Goal: Task Accomplishment & Management: Use online tool/utility

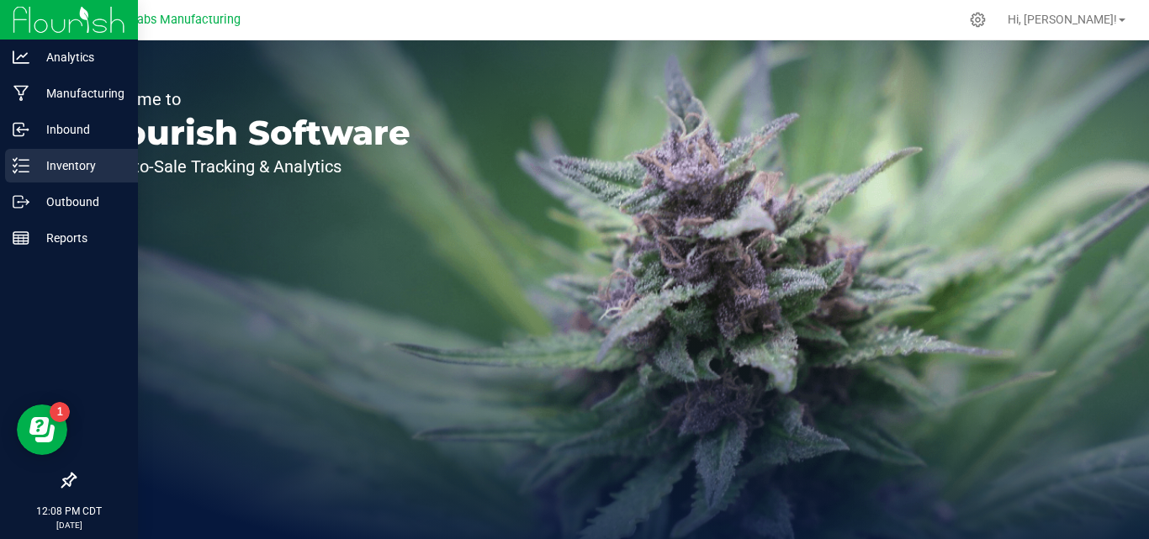
click at [83, 162] on p "Inventory" at bounding box center [79, 166] width 101 height 20
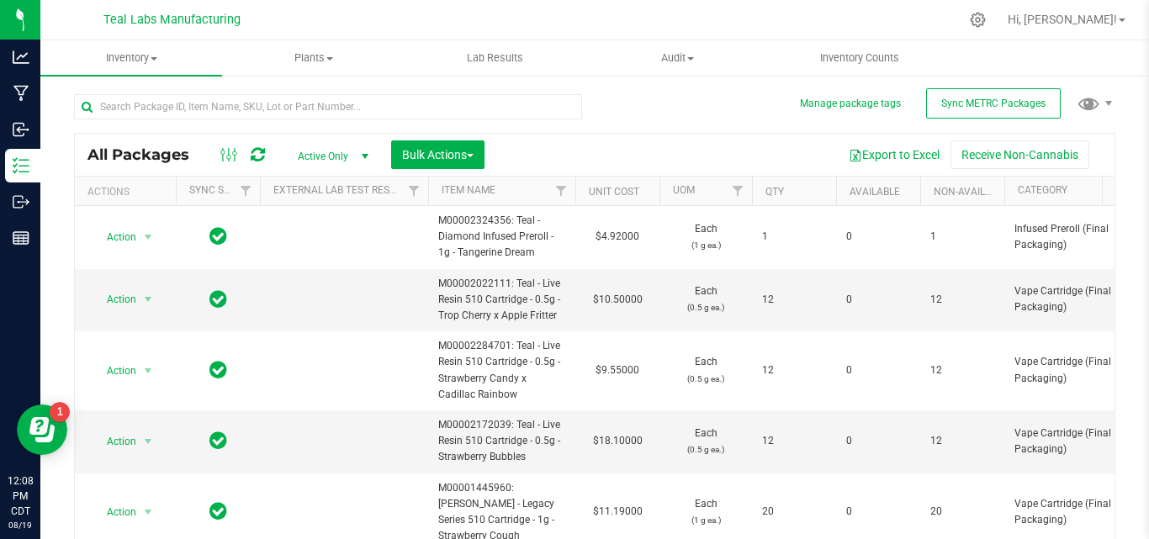
click at [180, 22] on span "Teal Labs Manufacturing" at bounding box center [172, 20] width 137 height 15
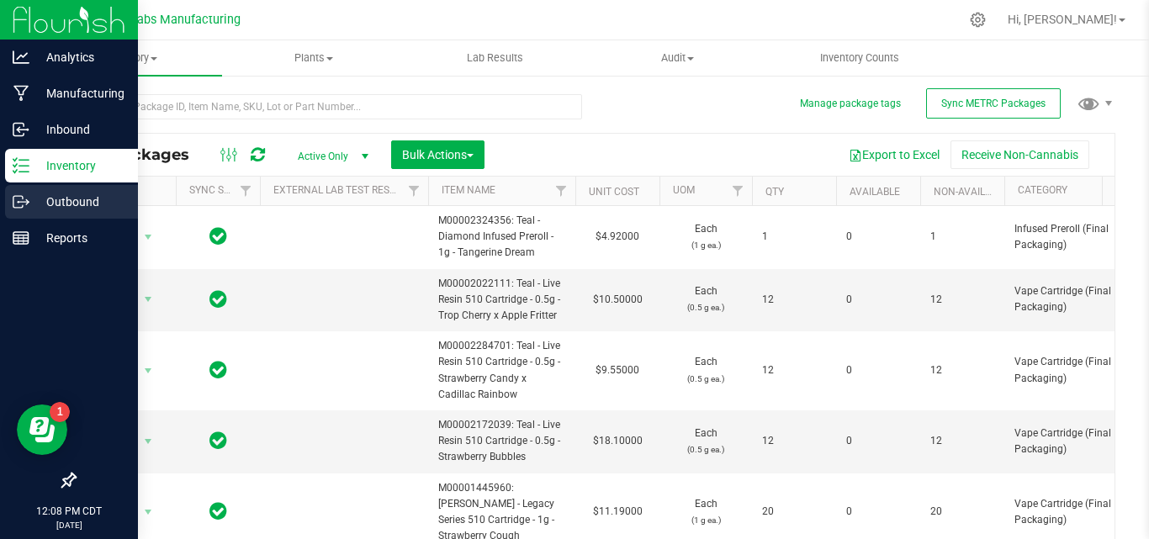
click at [62, 201] on p "Outbound" at bounding box center [79, 202] width 101 height 20
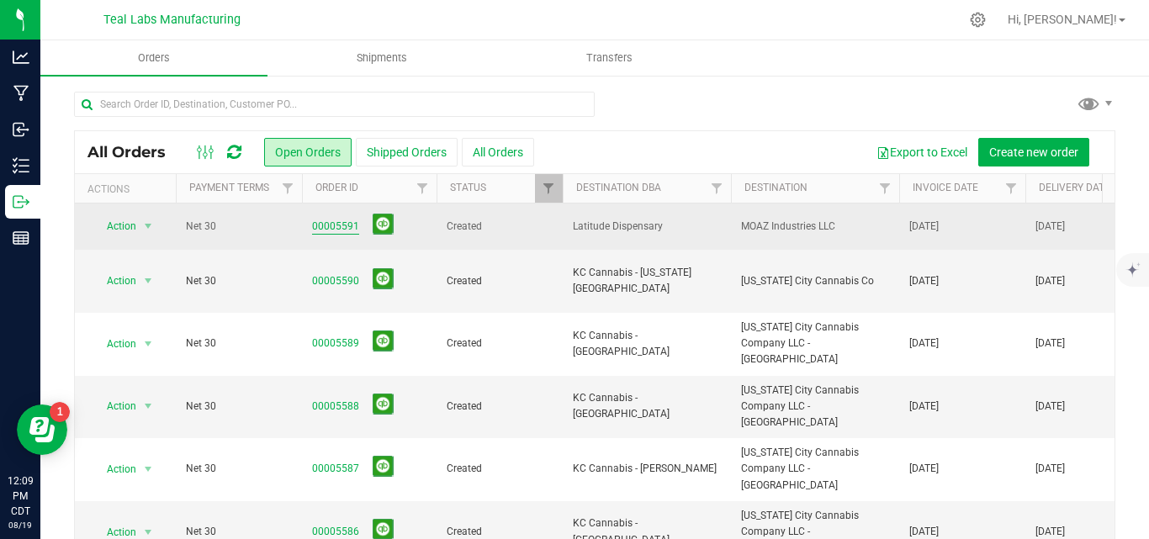
click at [342, 225] on link "00005591" at bounding box center [335, 227] width 47 height 16
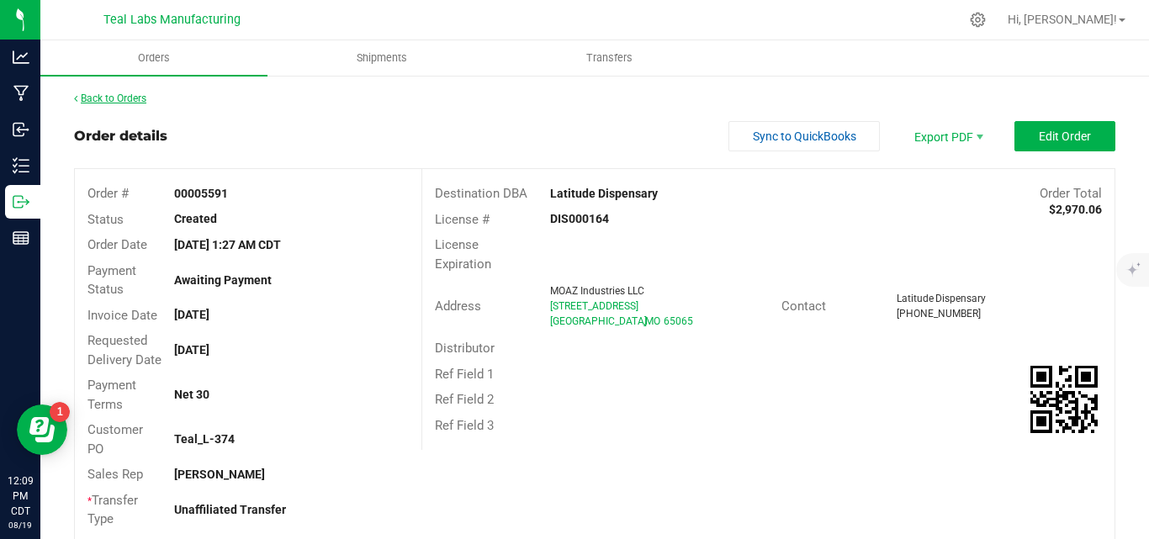
click at [127, 99] on link "Back to Orders" at bounding box center [110, 99] width 72 height 12
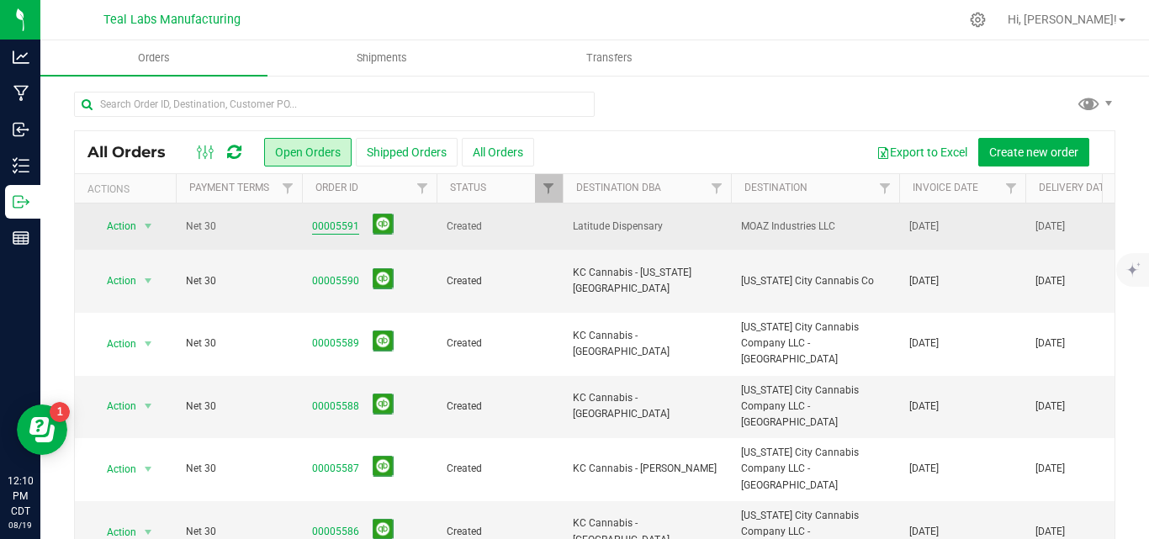
click at [349, 219] on link "00005591" at bounding box center [335, 227] width 47 height 16
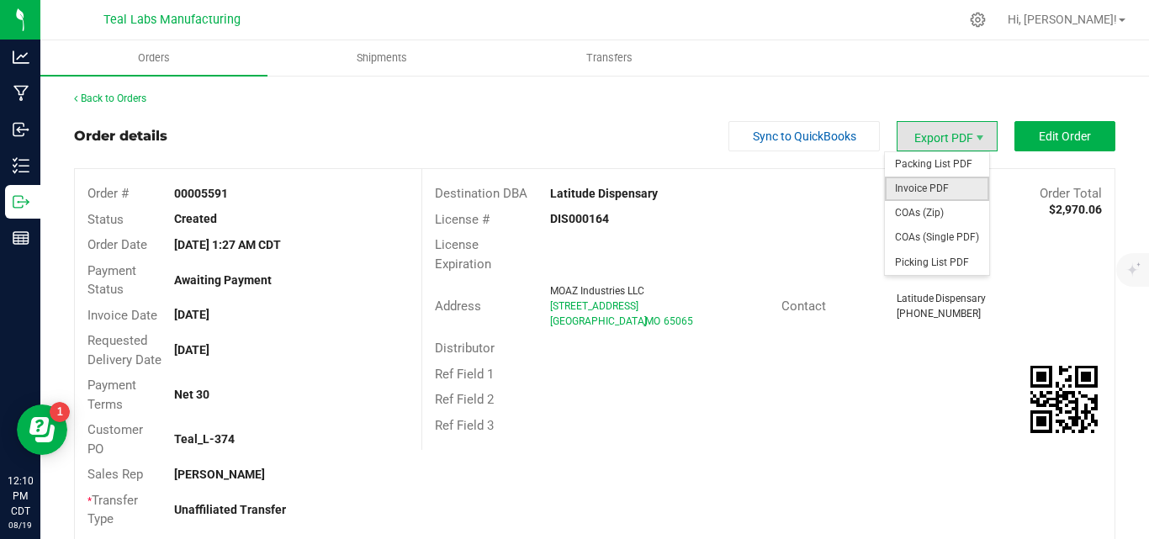
click at [926, 186] on span "Invoice PDF" at bounding box center [937, 189] width 104 height 24
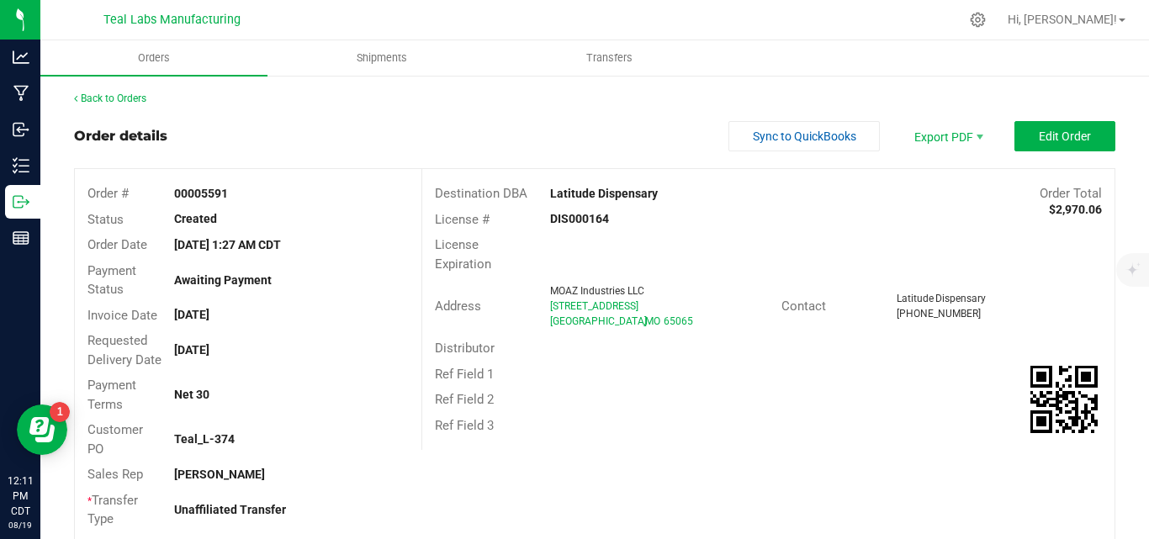
click at [560, 127] on div "Order details Sync to QuickBooks Export PDF Edit Order" at bounding box center [595, 136] width 1042 height 30
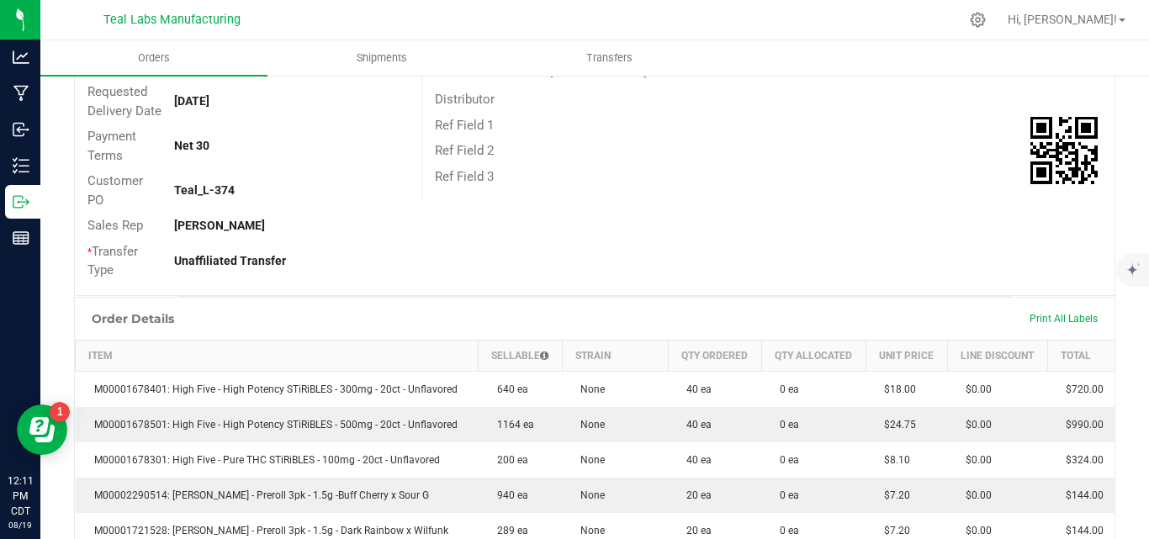
scroll to position [421, 0]
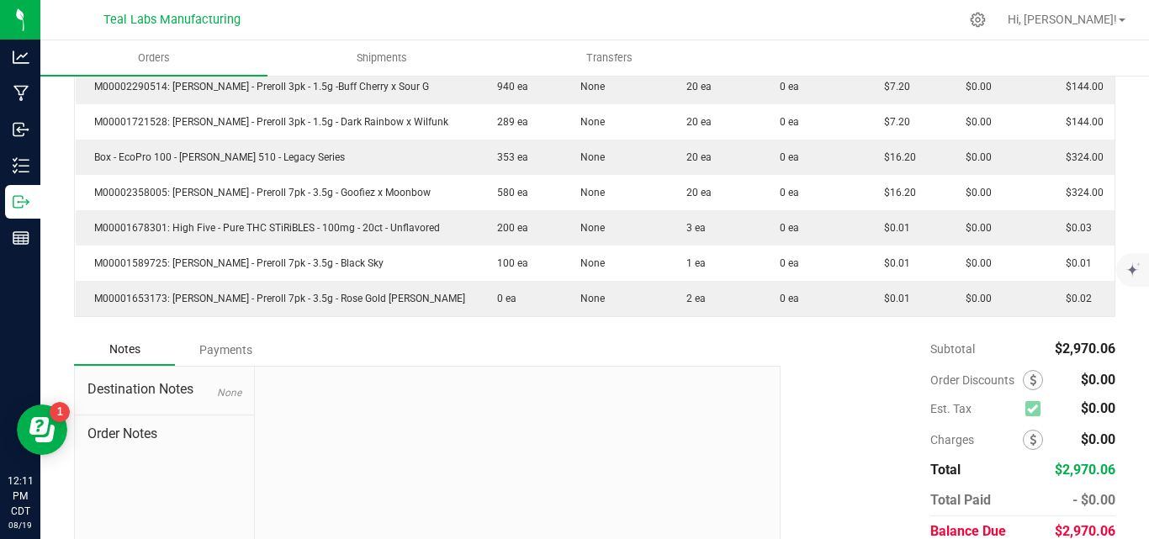
scroll to position [673, 0]
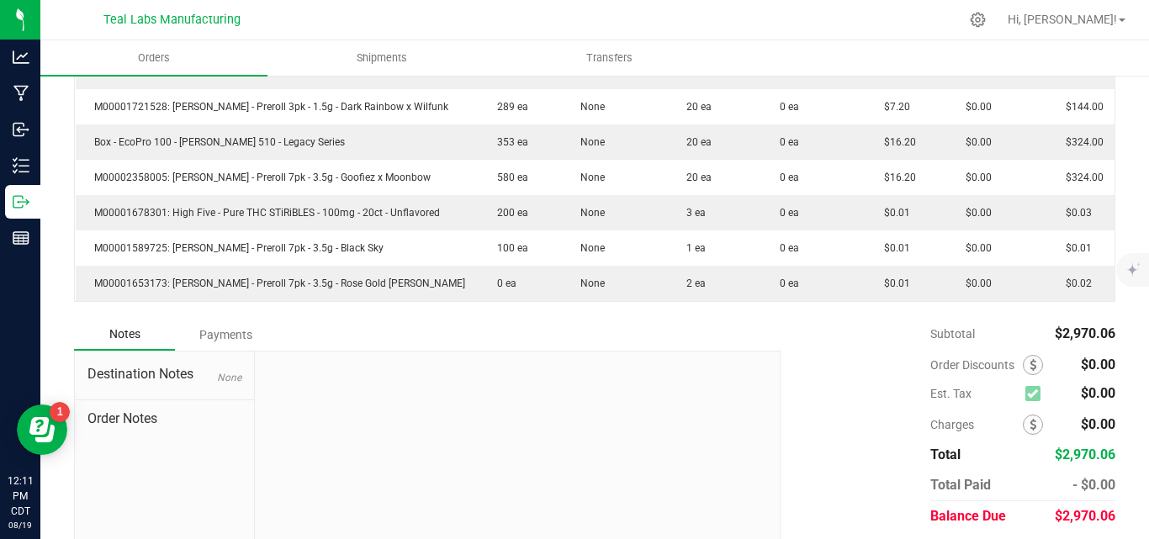
click at [691, 342] on div "Notes Payments" at bounding box center [421, 335] width 694 height 32
click at [419, 319] on div "Order Details Print All Labels Item Sellable Strain Qty Ordered Qty Allocated U…" at bounding box center [595, 96] width 1042 height 446
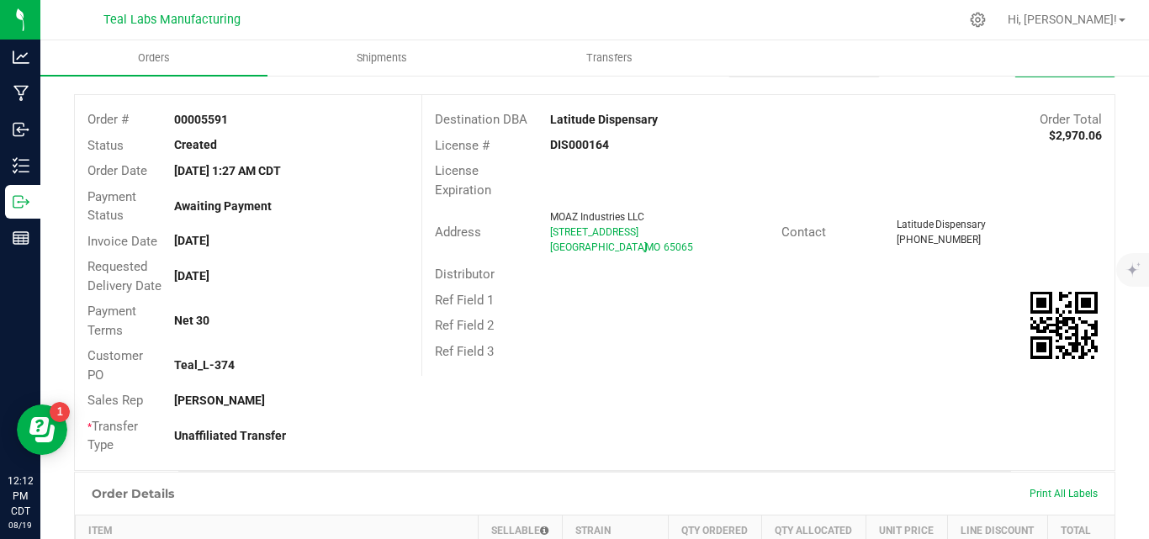
scroll to position [0, 0]
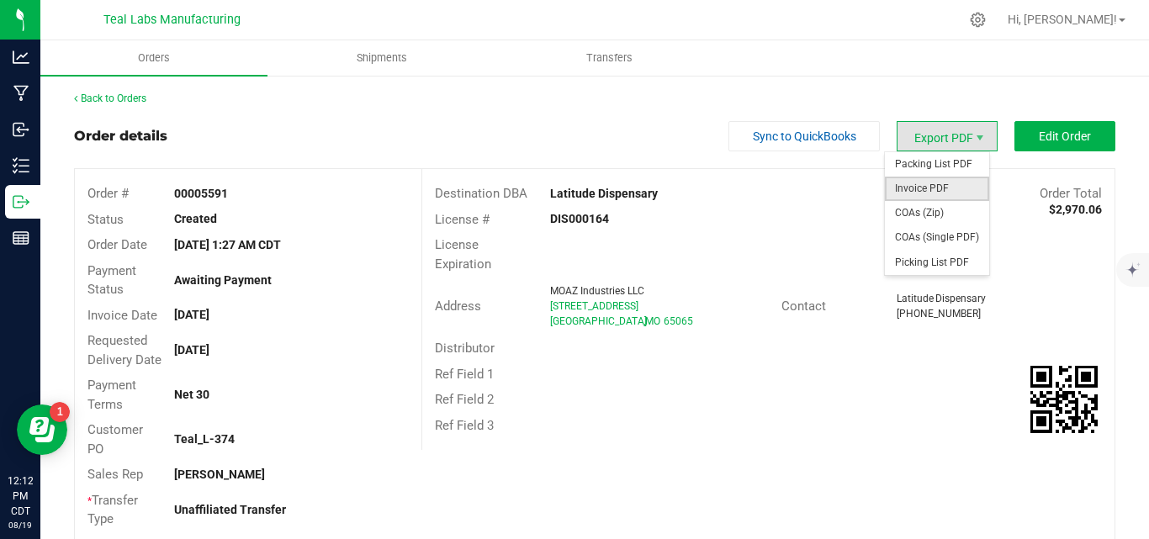
click at [934, 188] on span "Invoice PDF" at bounding box center [937, 189] width 104 height 24
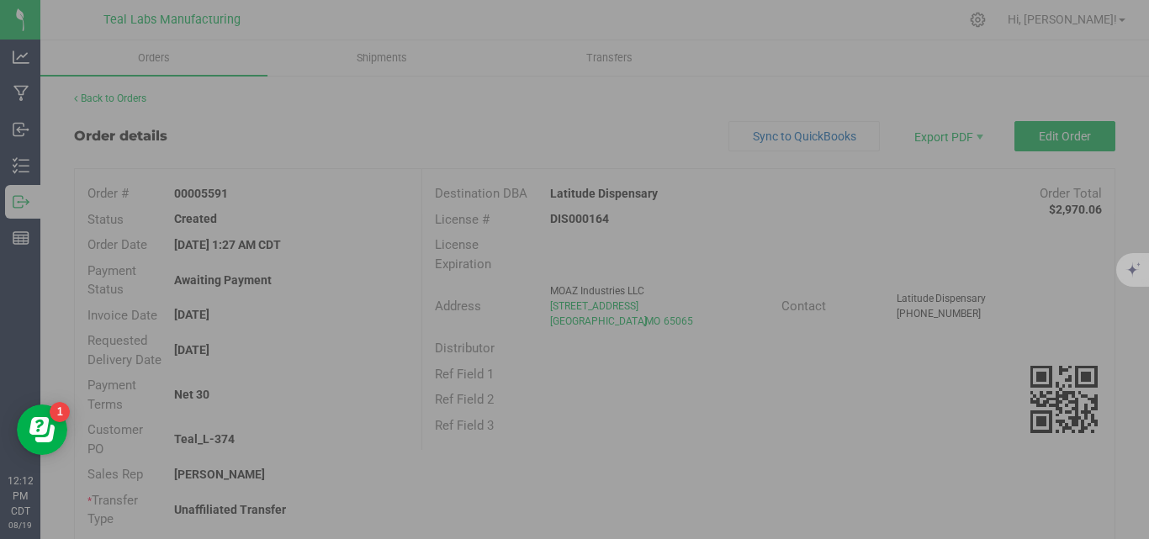
click at [774, 225] on div at bounding box center [574, 269] width 1149 height 539
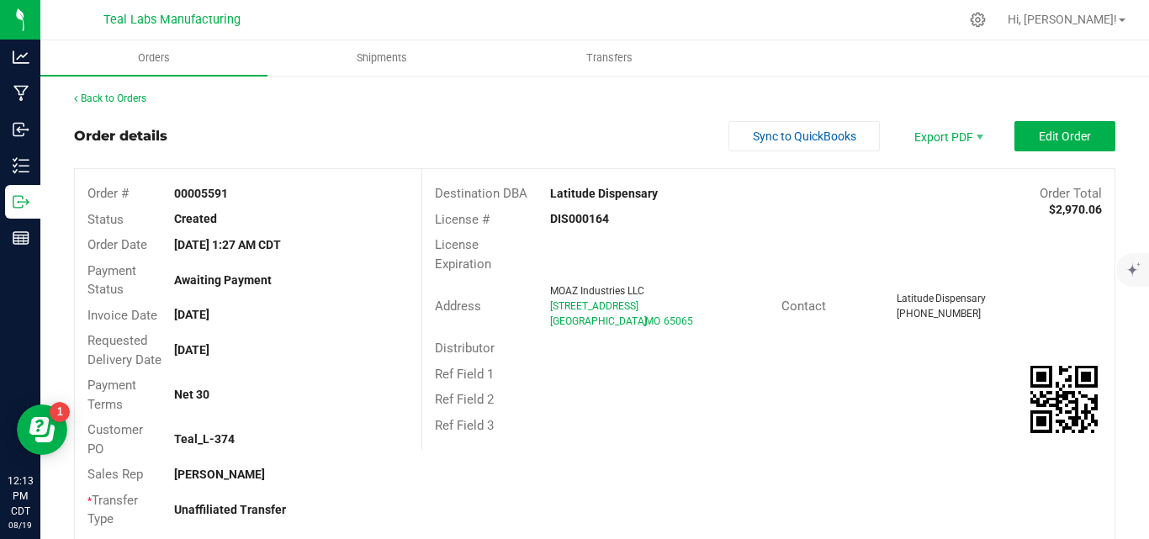
click at [558, 126] on div "Order details Sync to QuickBooks Export PDF Edit Order" at bounding box center [595, 136] width 1042 height 30
click at [124, 93] on link "Back to Orders" at bounding box center [110, 99] width 72 height 12
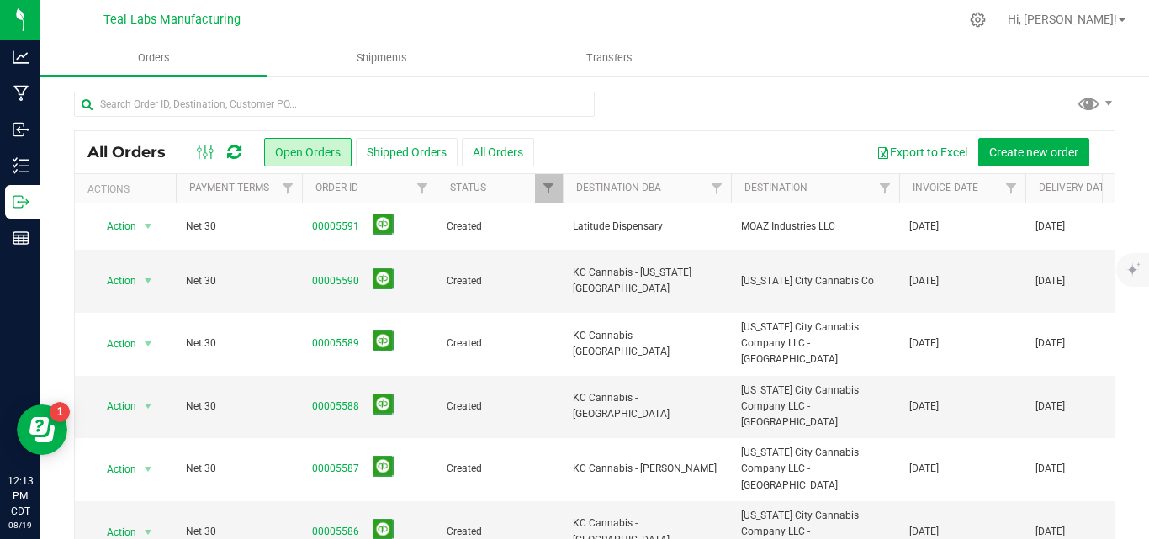
click at [717, 109] on div at bounding box center [595, 111] width 1042 height 39
click at [701, 109] on div at bounding box center [595, 111] width 1042 height 39
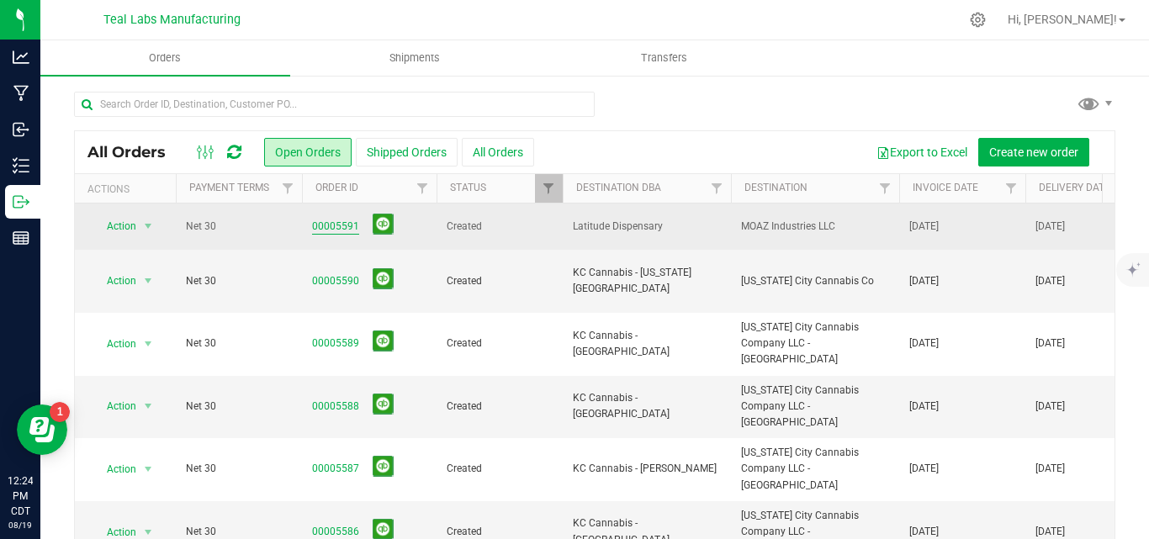
click at [345, 228] on link "00005591" at bounding box center [335, 227] width 47 height 16
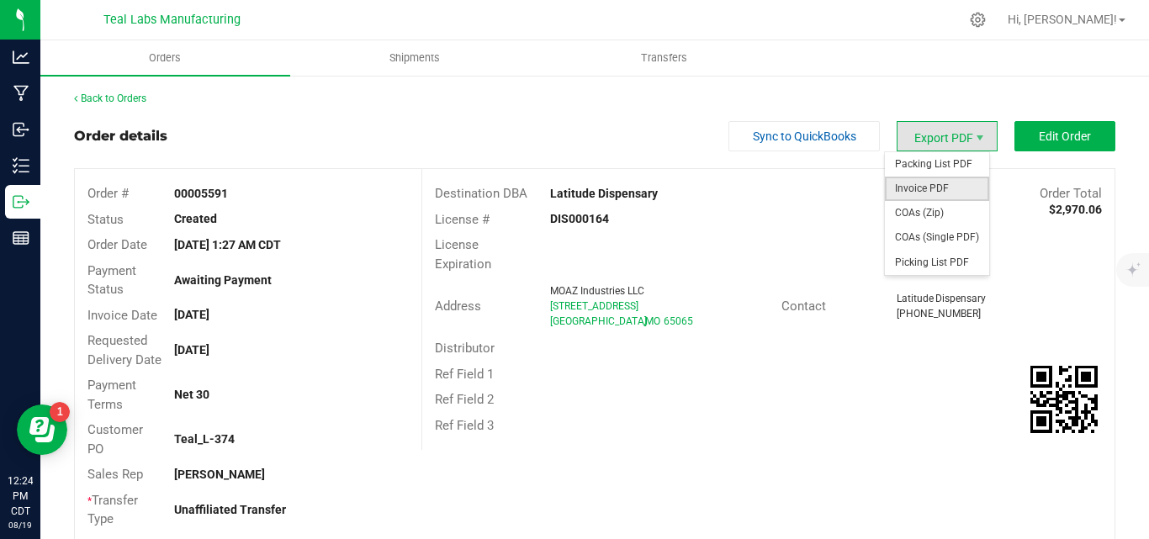
click at [911, 184] on span "Invoice PDF" at bounding box center [937, 189] width 104 height 24
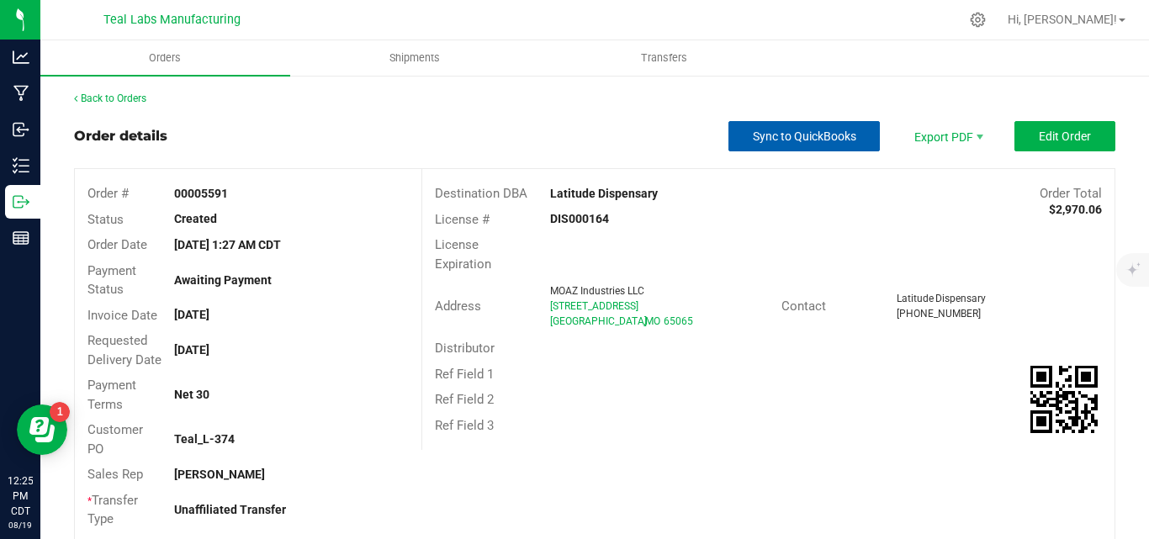
click at [795, 134] on span "Sync to QuickBooks" at bounding box center [805, 136] width 104 height 13
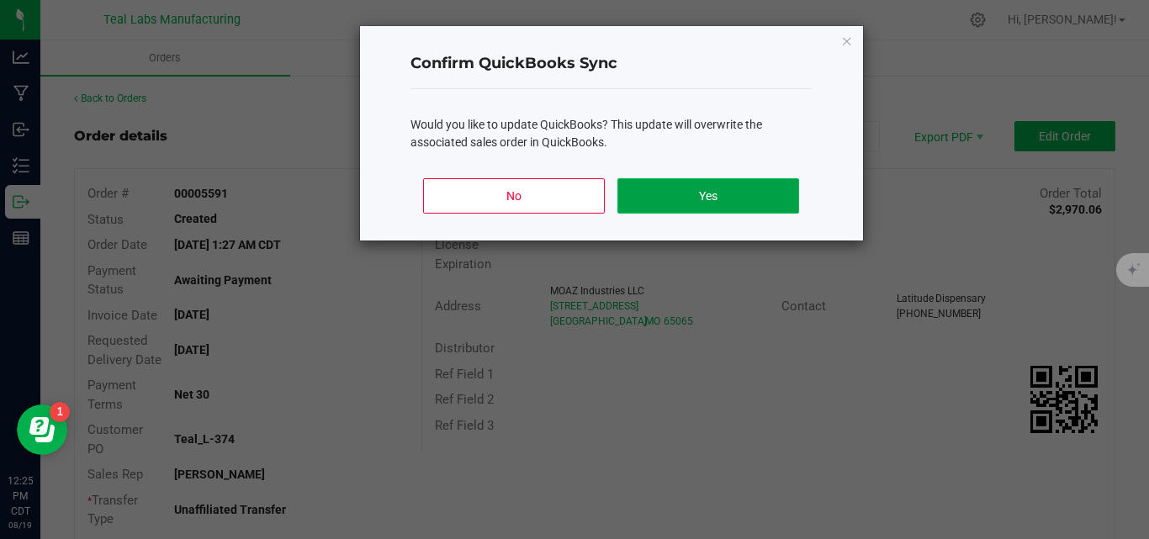
click at [762, 186] on button "Yes" at bounding box center [708, 195] width 181 height 35
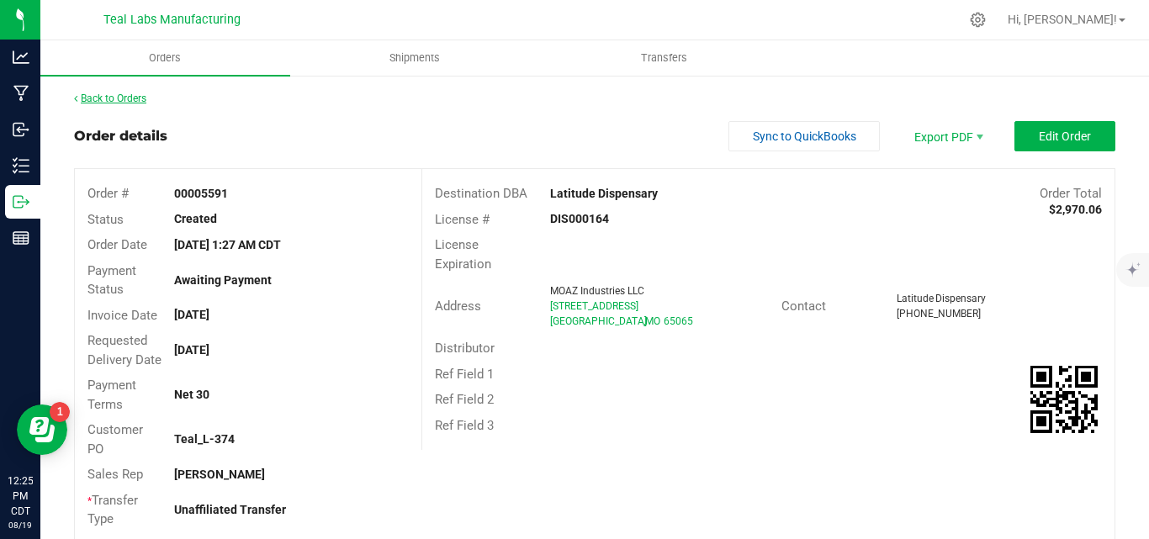
click at [113, 94] on link "Back to Orders" at bounding box center [110, 99] width 72 height 12
